Goal: Information Seeking & Learning: Learn about a topic

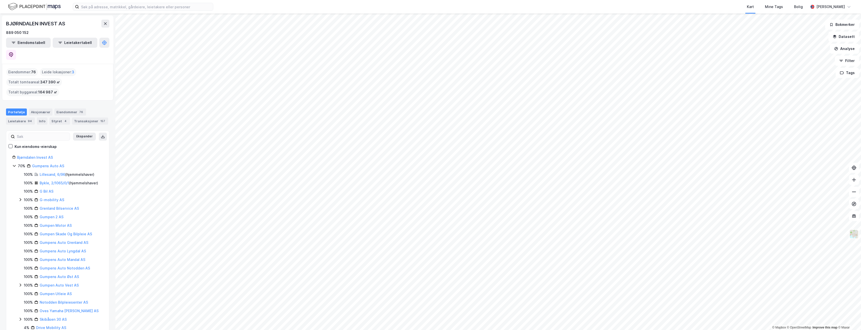
click at [31, 7] on img at bounding box center [34, 6] width 53 height 9
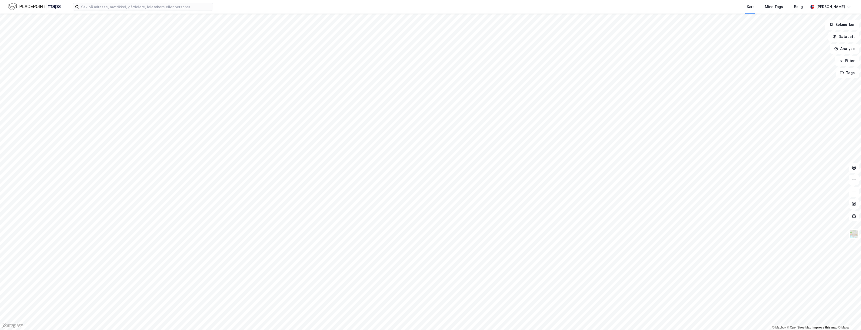
click at [11, 4] on img at bounding box center [34, 6] width 53 height 9
drag, startPoint x: 100, startPoint y: 7, endPoint x: 103, endPoint y: 9, distance: 4.0
click at [100, 7] on input at bounding box center [146, 7] width 134 height 8
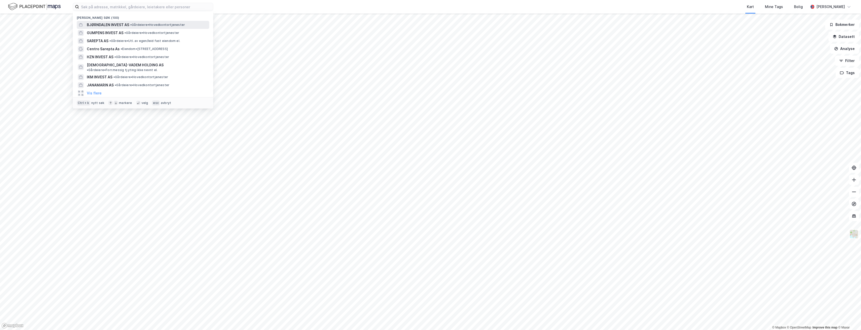
click at [112, 23] on span "BJØRNDALEN INVEST AS" at bounding box center [108, 25] width 42 height 6
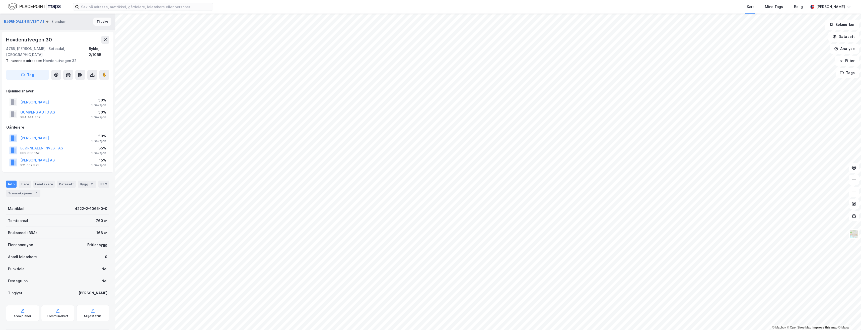
click at [98, 21] on button "Tilbake" at bounding box center [102, 22] width 18 height 8
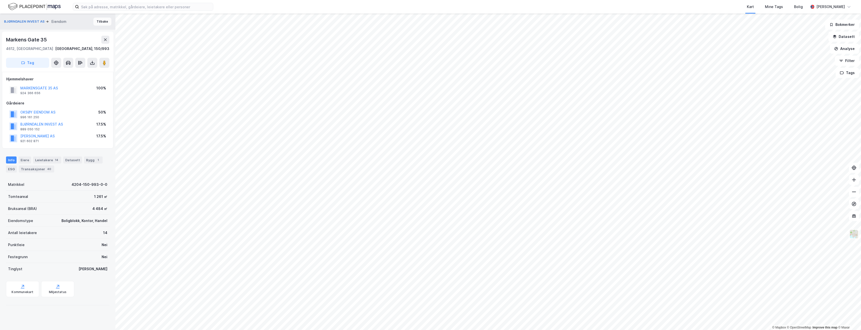
click at [97, 22] on button "Tilbake" at bounding box center [102, 22] width 18 height 8
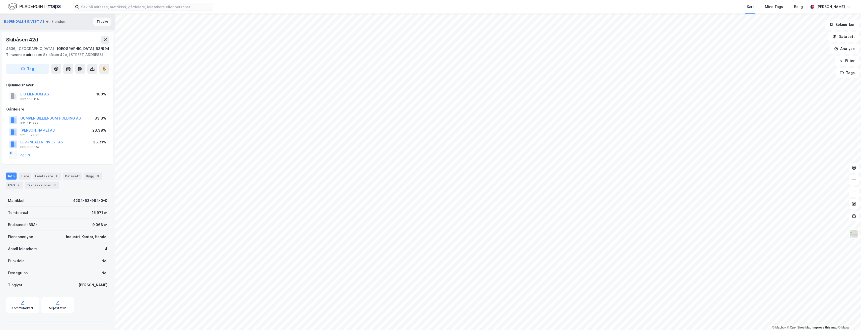
click at [102, 18] on button "Tilbake" at bounding box center [102, 22] width 18 height 8
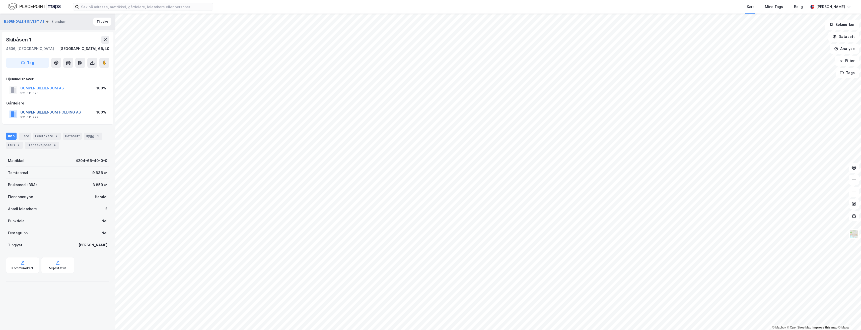
click at [0, 0] on button "GUMPEN BILEIENDOM HOLDING AS" at bounding box center [0, 0] width 0 height 0
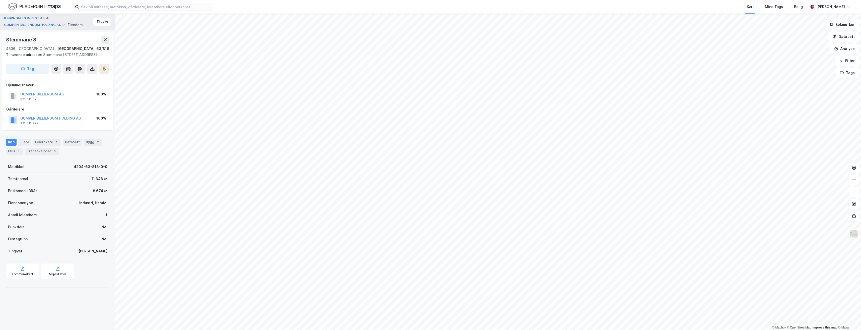
click at [31, 6] on img at bounding box center [34, 6] width 53 height 9
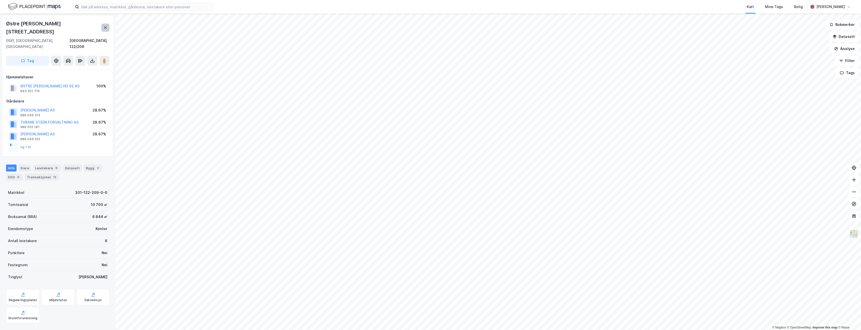
click at [106, 26] on icon at bounding box center [105, 28] width 4 height 4
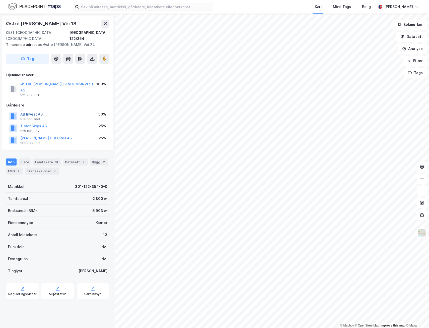
click at [0, 0] on button "AB Invest AS" at bounding box center [0, 0] width 0 height 0
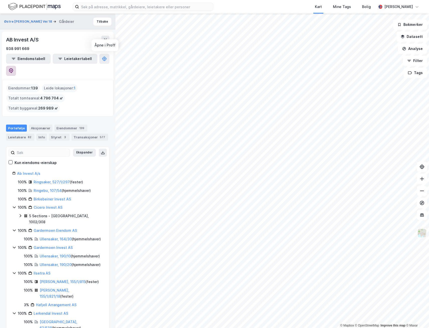
click at [14, 68] on icon at bounding box center [11, 70] width 5 height 5
click at [99, 21] on button "Tilbake" at bounding box center [102, 22] width 18 height 8
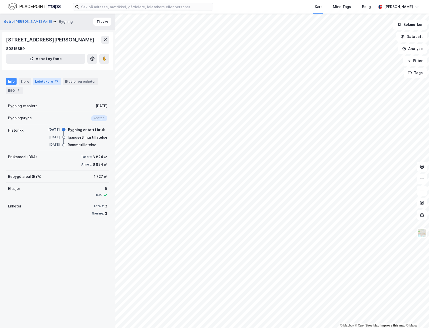
click at [33, 79] on div "Info Eiere Leietakere 13 Etasjer og enheter ESG 1" at bounding box center [57, 84] width 115 height 24
click at [35, 80] on div "Leietakere 13" at bounding box center [47, 81] width 28 height 7
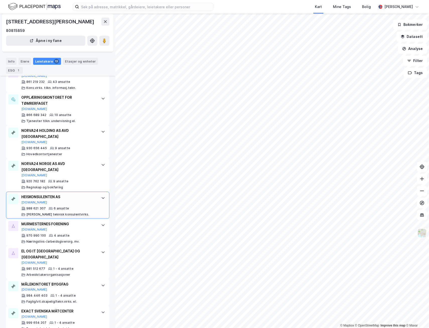
scroll to position [151, 0]
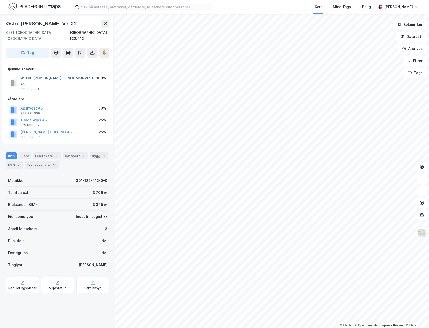
click at [0, 0] on button "ØSTRE AKER EIENDOMSINVEST AS" at bounding box center [0, 0] width 0 height 0
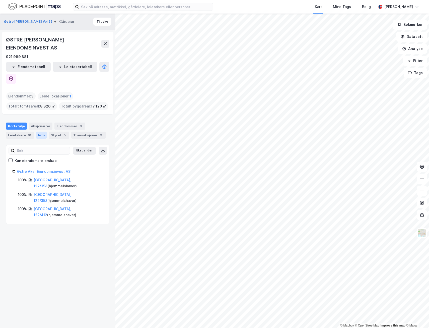
click at [36, 131] on div "Info" at bounding box center [41, 134] width 11 height 7
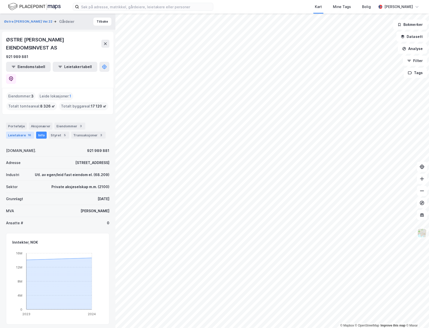
click at [28, 132] on div "16" at bounding box center [29, 134] width 5 height 5
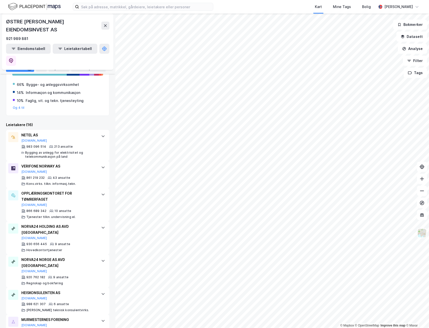
scroll to position [67, 0]
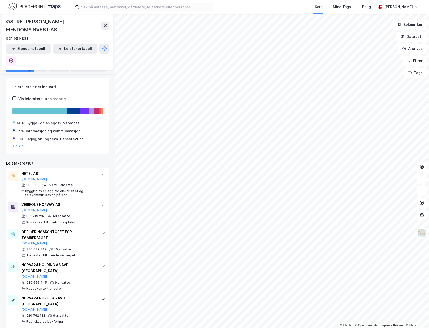
click at [46, 60] on div "Aksjonærer" at bounding box center [41, 59] width 24 height 7
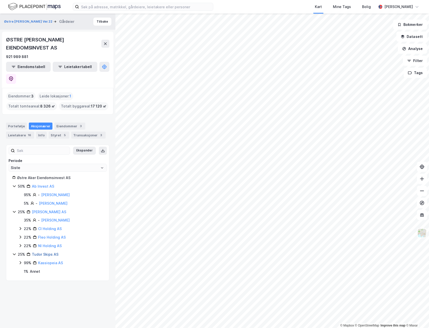
click at [49, 252] on link "Tudor Skips AS" at bounding box center [45, 254] width 27 height 4
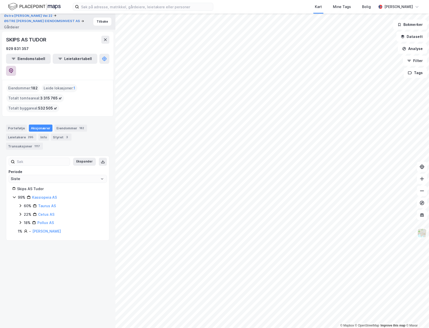
click at [16, 66] on button at bounding box center [11, 71] width 10 height 10
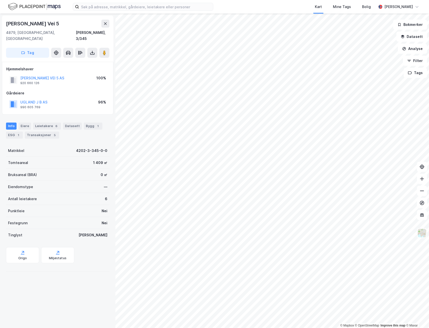
click at [39, 116] on div "Info Eiere Leietakere 6 Datasett Bygg 1 ESG 1 Transaksjoner 5" at bounding box center [57, 128] width 115 height 24
click at [44, 122] on div "Leietakere 6" at bounding box center [47, 125] width 28 height 7
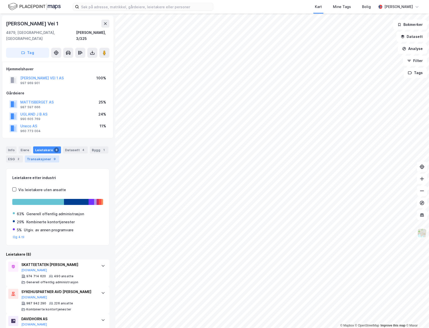
click at [52, 156] on div "9" at bounding box center [54, 158] width 5 height 5
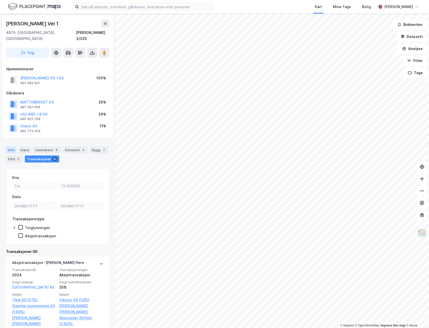
click at [12, 146] on div "Info" at bounding box center [11, 149] width 11 height 7
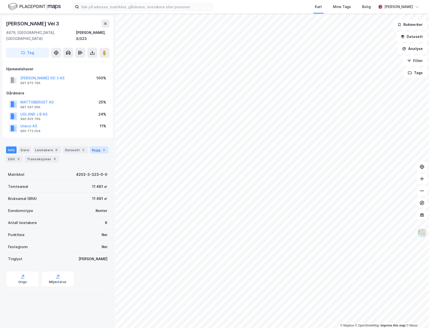
click at [97, 146] on div "Bygg 2" at bounding box center [99, 149] width 19 height 7
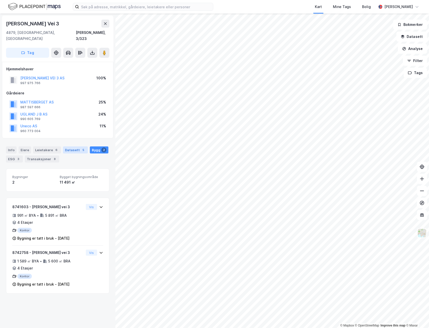
click at [74, 146] on div "Datasett 5" at bounding box center [75, 149] width 25 height 7
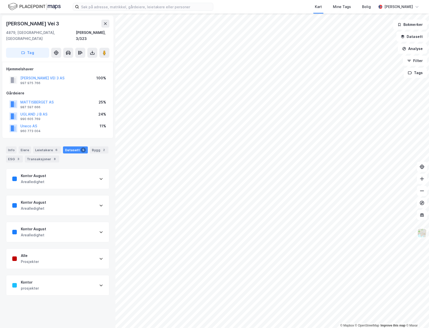
click at [55, 176] on div "Kontor August Arealledighet" at bounding box center [57, 179] width 103 height 20
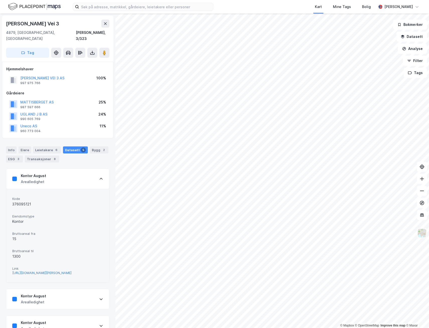
click at [50, 270] on div "https://www.finn.no/realestate/businessrent/ad.html?finnkode=376095121&fks=3760…" at bounding box center [41, 272] width 59 height 4
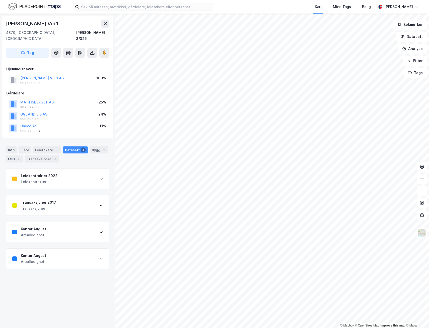
click at [67, 176] on div "Leiekontrakter 2022 Leiekontrakter" at bounding box center [57, 179] width 103 height 20
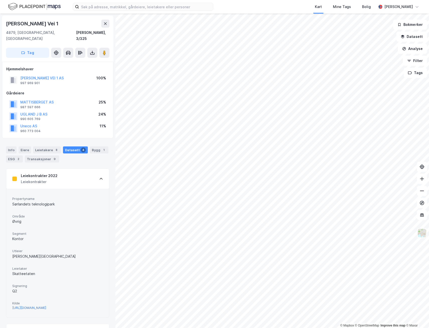
click at [36, 305] on div "https://www.jbugland.no/aktuelt/telenor-flytter-til-sorlandets-teknologipark" at bounding box center [29, 307] width 34 height 4
click at [68, 146] on div "Datasett 4" at bounding box center [75, 149] width 25 height 7
click at [51, 146] on div "Leietakere 8" at bounding box center [47, 149] width 28 height 7
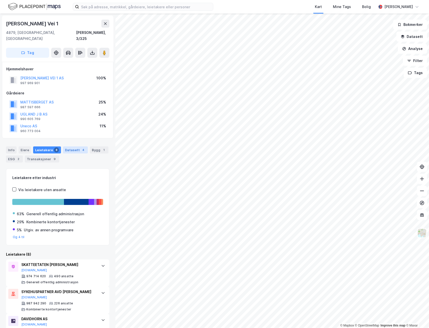
click at [65, 146] on div "Datasett 4" at bounding box center [75, 149] width 25 height 7
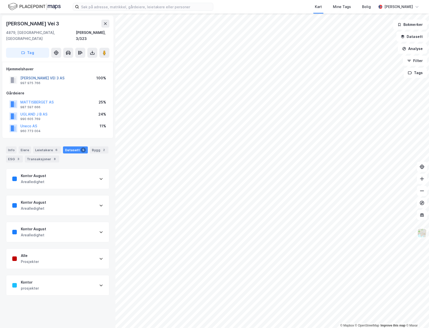
click at [0, 0] on button "JON LILLETUNS VEI 3 AS" at bounding box center [0, 0] width 0 height 0
click at [48, 205] on div "Transaksjoner" at bounding box center [38, 208] width 35 height 6
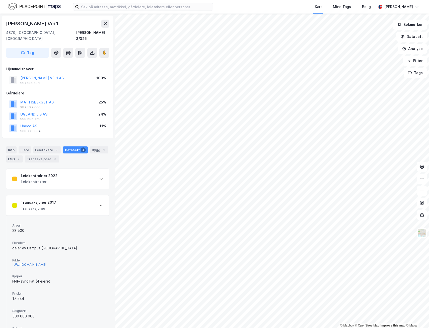
click at [38, 262] on div "http://www.estatenyheter.no/2017/10/13/eiendomsdeal-500-mill/?mc_cid=98d7d7704a…" at bounding box center [29, 264] width 34 height 4
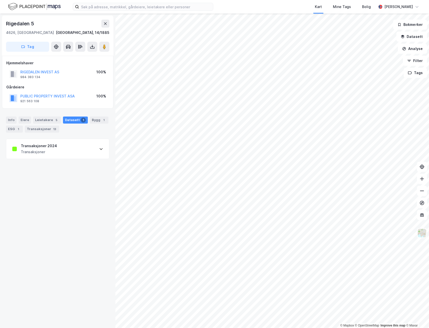
click at [54, 155] on div "Transaksjoner" at bounding box center [39, 152] width 36 height 6
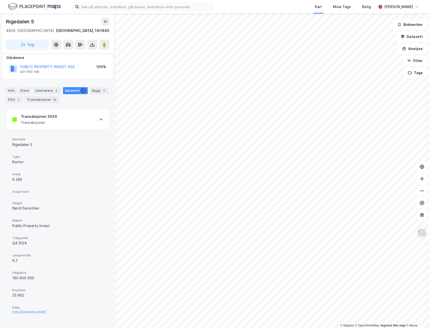
scroll to position [38, 0]
click at [42, 310] on div "https://www.estatenyheter.no/njord-securities-pluss-public-property-invest/kjop…" at bounding box center [29, 312] width 34 height 4
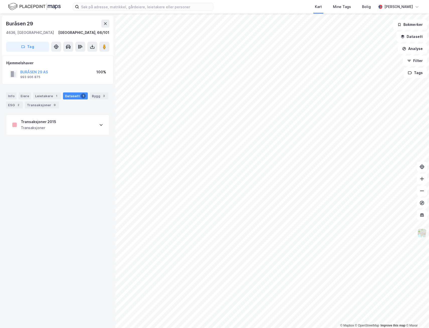
click at [74, 128] on div "Transaksjoner 2015 Transaksjoner" at bounding box center [57, 125] width 103 height 20
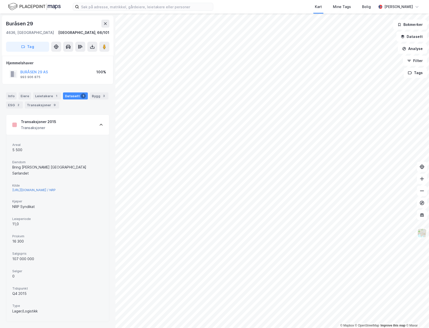
click at [44, 188] on div "https://www.estatenyheter.no/2015/11/26/kjopte-terminal/ / NRP" at bounding box center [33, 190] width 43 height 4
click at [14, 204] on div "NRP Syndikat" at bounding box center [57, 206] width 91 height 6
drag, startPoint x: 14, startPoint y: 204, endPoint x: 42, endPoint y: 182, distance: 35.9
click at [42, 188] on div "https://www.estatenyheter.no/2015/11/26/kjopte-terminal/ / NRP" at bounding box center [33, 190] width 43 height 4
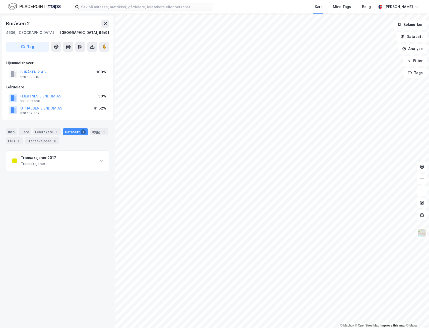
click at [82, 162] on div "Transaksjoner 2017 Transaksjoner" at bounding box center [57, 161] width 103 height 20
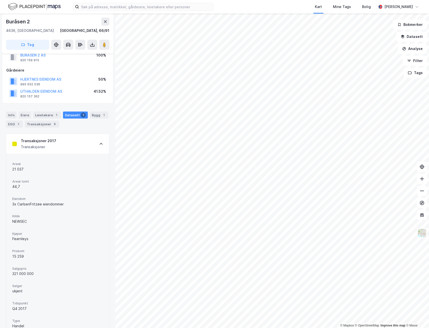
scroll to position [32, 0]
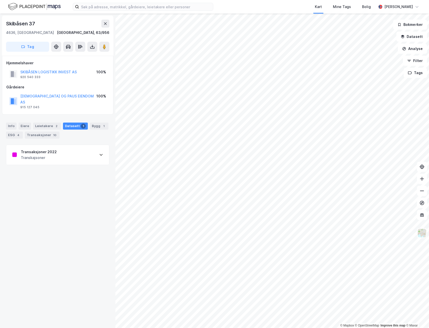
click at [68, 151] on div "Transaksjoner 2022 Transkajsoner" at bounding box center [57, 155] width 103 height 20
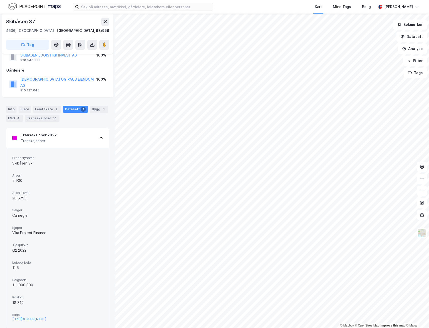
scroll to position [22, 0]
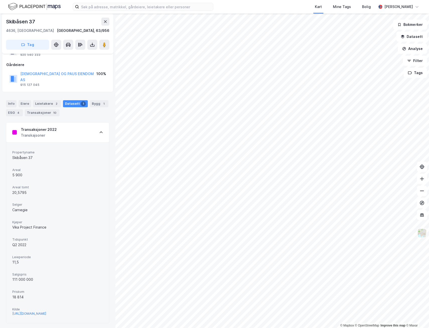
click at [35, 311] on div "https://www.estatenyheter.no/pluss/solgte-logistikkeiendom-pa-sorlandet/337233" at bounding box center [29, 313] width 34 height 4
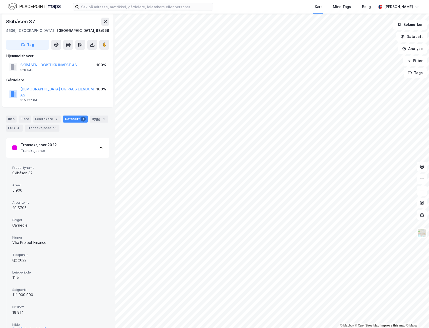
scroll to position [0, 0]
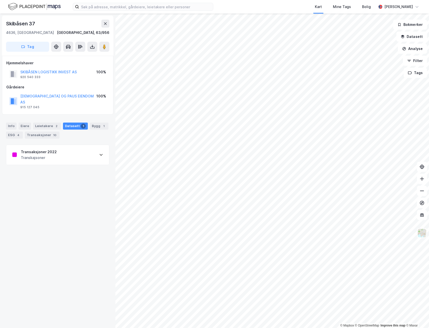
click at [99, 153] on icon at bounding box center [101, 155] width 4 height 4
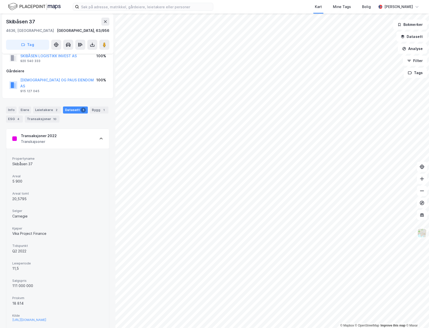
scroll to position [22, 0]
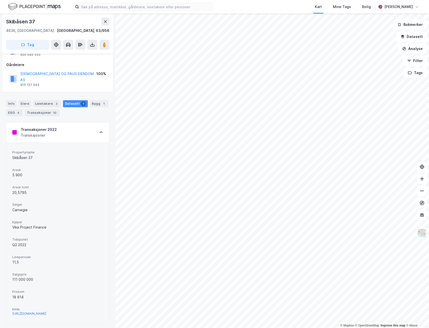
click at [46, 311] on div "https://www.estatenyheter.no/pluss/solgte-logistikkeiendom-pa-sorlandet/337233" at bounding box center [29, 313] width 34 height 4
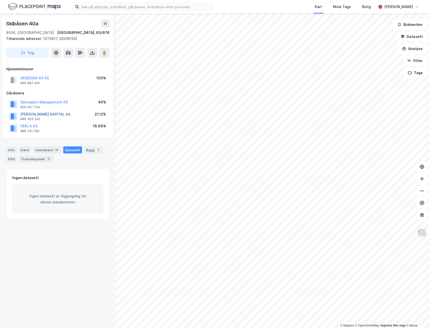
click at [0, 0] on button "WENAAS KAPITAL AS" at bounding box center [0, 0] width 0 height 0
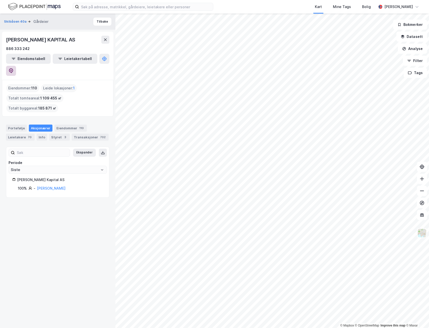
click at [14, 68] on icon at bounding box center [11, 70] width 5 height 5
click at [101, 19] on button "Tilbake" at bounding box center [102, 22] width 18 height 8
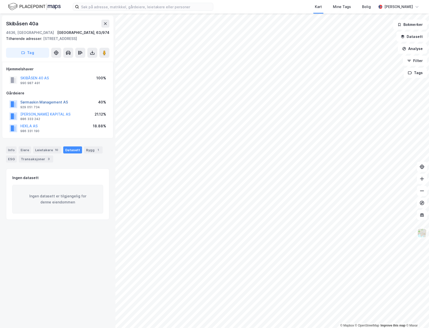
click at [0, 0] on button "Sørmaskin Management AS" at bounding box center [0, 0] width 0 height 0
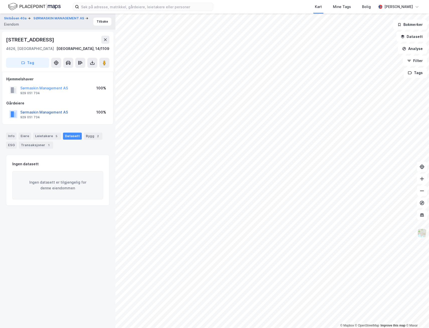
click at [0, 0] on button "Sørmaskin Management AS" at bounding box center [0, 0] width 0 height 0
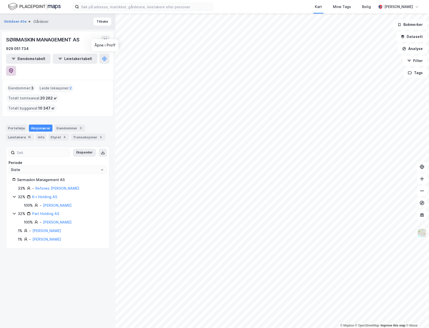
click at [16, 66] on button at bounding box center [11, 71] width 10 height 10
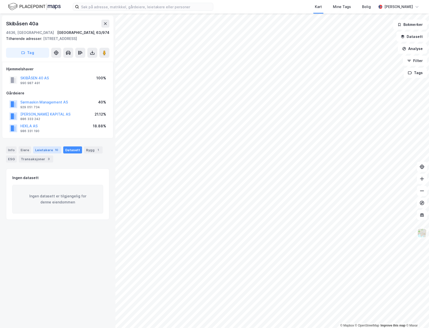
click at [48, 149] on div "Leietakere 10" at bounding box center [47, 149] width 28 height 7
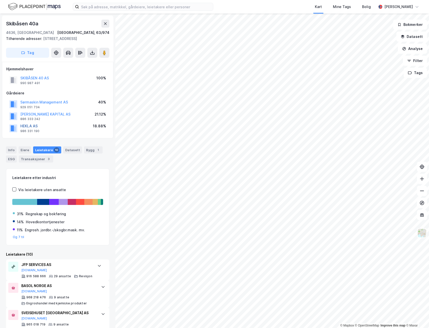
click at [0, 0] on button "HEKLA AS" at bounding box center [0, 0] width 0 height 0
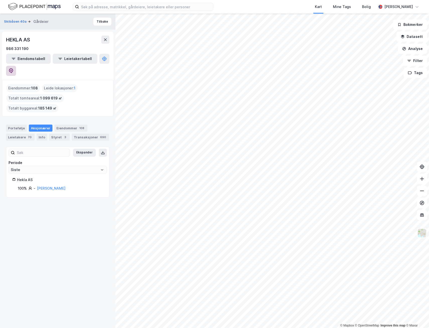
click at [16, 66] on button at bounding box center [11, 71] width 10 height 10
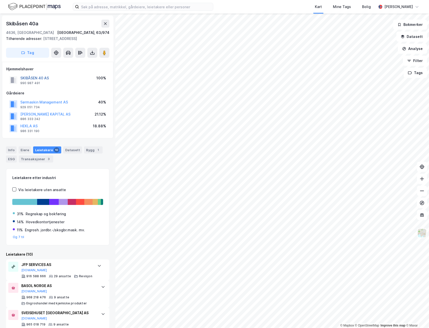
click at [0, 0] on button "SKIBÅSEN 40 AS" at bounding box center [0, 0] width 0 height 0
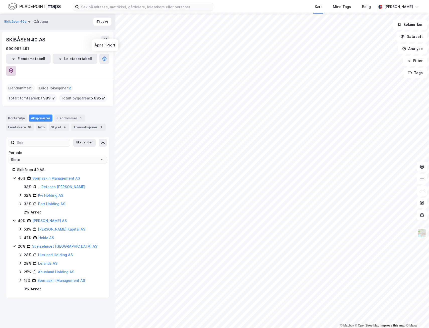
click at [14, 68] on icon at bounding box center [11, 70] width 5 height 5
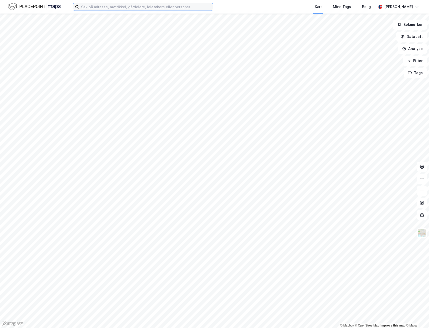
click at [137, 10] on input at bounding box center [146, 7] width 134 height 8
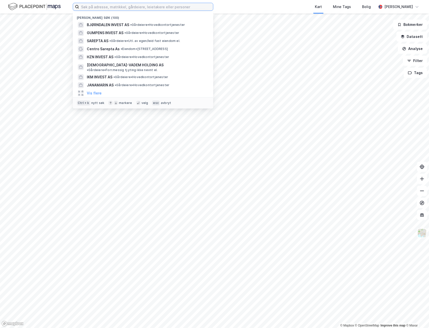
paste input "Rørosveien 1879"
type input "Rørosveien 1879"
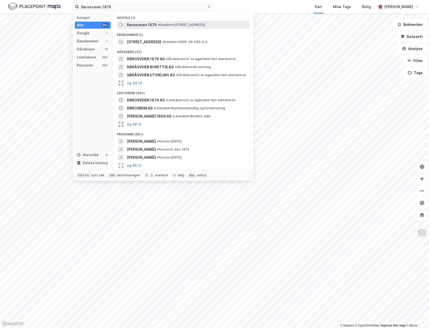
click at [159, 25] on span "• Eiendom • Rørosveien 1879, 2540 Tolga" at bounding box center [181, 25] width 47 height 4
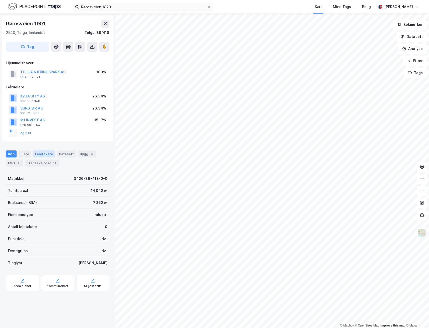
click at [46, 152] on div "Leietakere" at bounding box center [44, 153] width 22 height 7
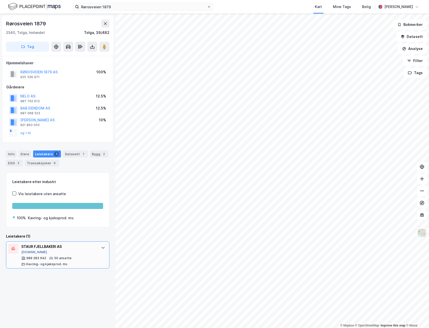
click at [21, 251] on div "STAUR FJELLBAKERI AS Proff.no 989 283 642 50 ansatte Kavring- og kjeksprod. mv." at bounding box center [57, 254] width 103 height 27
click at [25, 252] on button "Proff.no" at bounding box center [34, 252] width 26 height 4
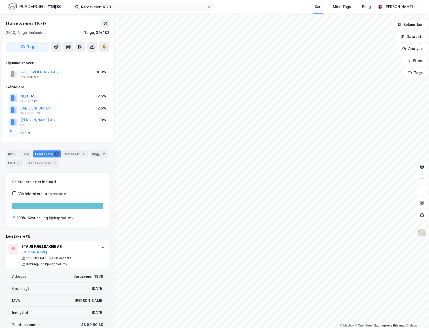
click at [0, 0] on button "NELO AS" at bounding box center [0, 0] width 0 height 0
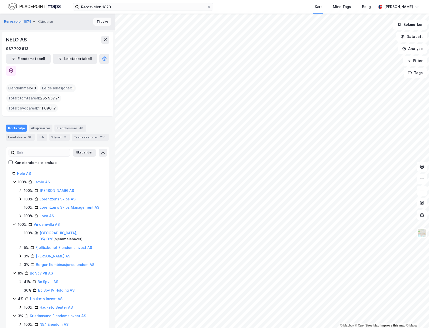
click at [103, 25] on button "Tilbake" at bounding box center [102, 22] width 18 height 8
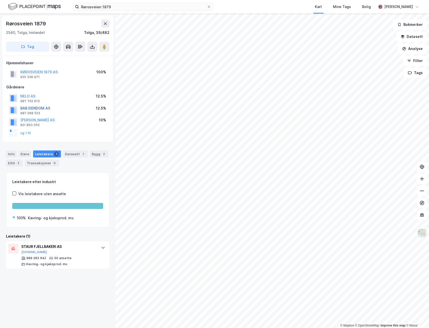
click at [0, 0] on button "BAB EIENDOM AS" at bounding box center [0, 0] width 0 height 0
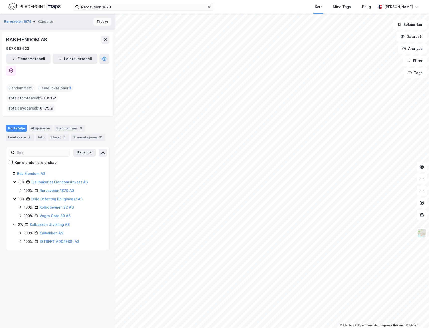
click at [93, 23] on button "Tilbake" at bounding box center [102, 22] width 18 height 8
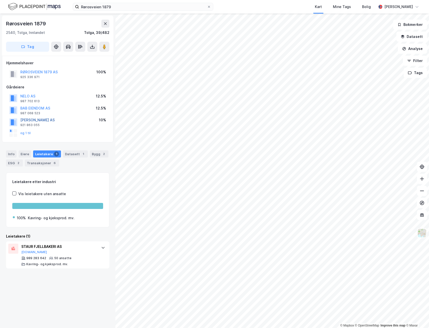
click at [0, 0] on button "ØSTHUS BERNT AS" at bounding box center [0, 0] width 0 height 0
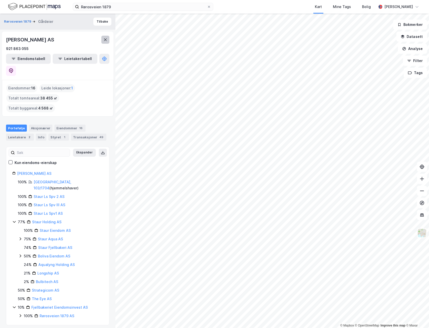
click at [106, 40] on icon at bounding box center [105, 39] width 3 height 3
